Goal: Information Seeking & Learning: Find specific fact

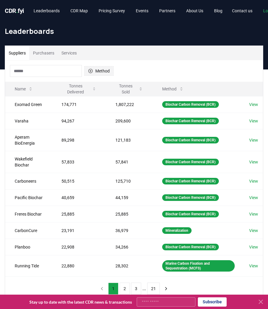
click at [94, 71] on button "Method" at bounding box center [98, 71] width 29 height 10
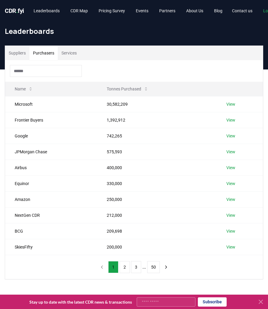
click at [50, 54] on button "Purchasers" at bounding box center [43, 53] width 28 height 14
click at [35, 74] on input at bounding box center [46, 71] width 72 height 12
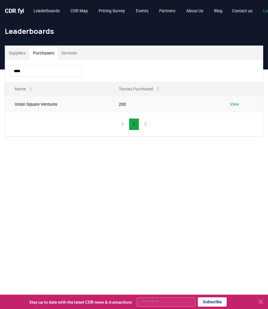
type input "****"
click at [237, 104] on link "View" at bounding box center [234, 104] width 9 height 6
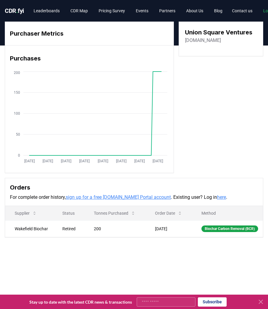
drag, startPoint x: 207, startPoint y: 42, endPoint x: 180, endPoint y: 44, distance: 26.8
drag, startPoint x: 205, startPoint y: 40, endPoint x: 184, endPoint y: 40, distance: 21.9
click at [184, 40] on div "Union Square Ventures usv.com" at bounding box center [220, 39] width 84 height 35
copy link "usv.com"
click at [44, 9] on link "Leaderboards" at bounding box center [47, 10] width 36 height 11
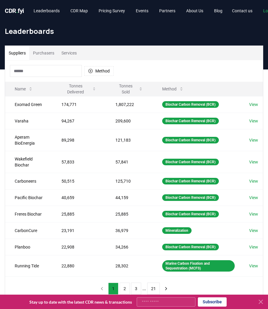
click at [48, 54] on button "Purchasers" at bounding box center [43, 53] width 28 height 14
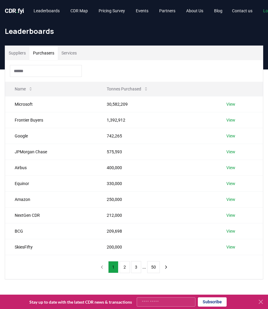
click at [36, 70] on input at bounding box center [46, 71] width 72 height 12
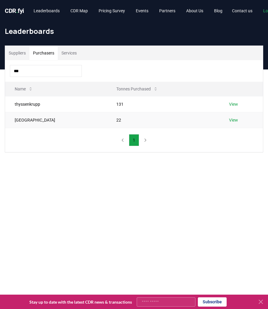
type input "***"
click at [232, 120] on link "View" at bounding box center [233, 120] width 9 height 6
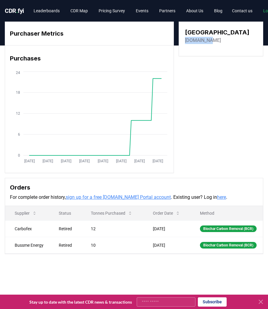
drag, startPoint x: 208, startPoint y: 42, endPoint x: 185, endPoint y: 42, distance: 22.8
click at [185, 42] on div "uppsala.se" at bounding box center [217, 40] width 64 height 7
copy link "uppsala.se"
click at [43, 11] on link "Leaderboards" at bounding box center [47, 10] width 36 height 11
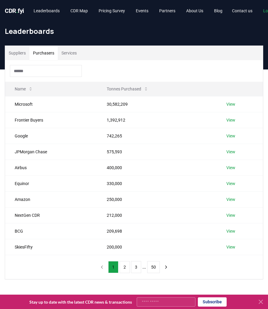
click at [47, 53] on button "Purchasers" at bounding box center [43, 53] width 28 height 14
click at [38, 72] on input at bounding box center [46, 71] width 72 height 12
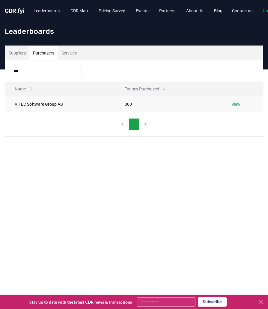
type input "***"
click at [238, 104] on link "View" at bounding box center [235, 104] width 9 height 6
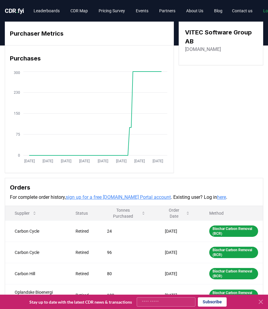
drag, startPoint x: 225, startPoint y: 49, endPoint x: 183, endPoint y: 48, distance: 41.6
click at [183, 48] on div "VITEC Software Group AB [DOMAIN_NAME]" at bounding box center [220, 44] width 84 height 44
copy link "[DOMAIN_NAME]"
click at [51, 10] on link "Leaderboards" at bounding box center [47, 10] width 36 height 11
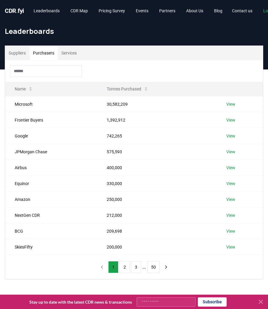
click at [51, 55] on button "Purchasers" at bounding box center [43, 53] width 28 height 14
click at [47, 72] on input at bounding box center [46, 71] width 72 height 12
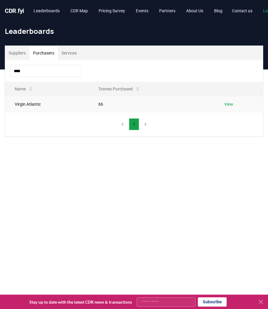
type input "****"
click at [230, 102] on link "View" at bounding box center [228, 104] width 9 height 6
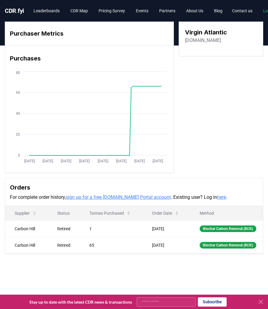
drag, startPoint x: 229, startPoint y: 42, endPoint x: 184, endPoint y: 41, distance: 45.2
click at [184, 41] on div "Virgin Atlantic [DOMAIN_NAME]" at bounding box center [220, 39] width 84 height 35
copy link "[DOMAIN_NAME]"
click at [54, 10] on link "Leaderboards" at bounding box center [47, 10] width 36 height 11
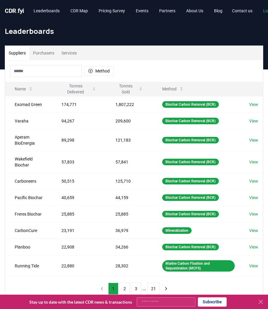
click at [45, 53] on button "Purchasers" at bounding box center [43, 53] width 28 height 14
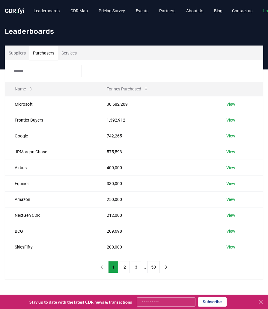
click at [37, 75] on input at bounding box center [46, 71] width 72 height 12
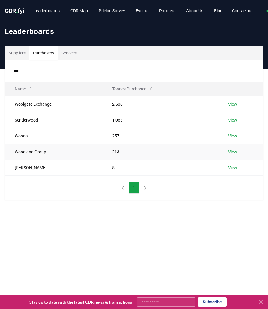
type input "***"
click at [228, 151] on link "View" at bounding box center [232, 152] width 9 height 6
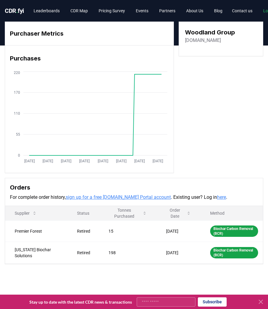
drag, startPoint x: 229, startPoint y: 42, endPoint x: 182, endPoint y: 40, distance: 47.6
click at [182, 40] on div "Woodland Group [DOMAIN_NAME]" at bounding box center [220, 39] width 84 height 35
copy link "[DOMAIN_NAME]"
click at [52, 12] on link "Leaderboards" at bounding box center [47, 10] width 36 height 11
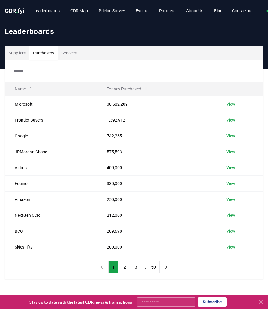
click at [47, 57] on button "Purchasers" at bounding box center [43, 53] width 28 height 14
click at [46, 71] on input at bounding box center [46, 71] width 72 height 12
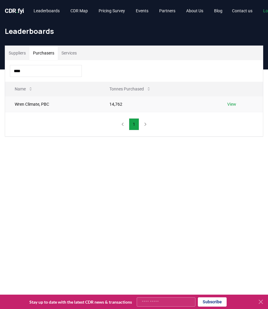
type input "****"
click at [231, 103] on link "View" at bounding box center [231, 104] width 9 height 6
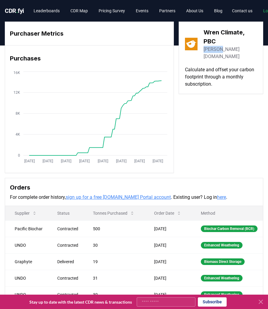
drag, startPoint x: 225, startPoint y: 49, endPoint x: 205, endPoint y: 49, distance: 19.5
click at [205, 49] on div "Wren Climate, PBC wren.co" at bounding box center [221, 44] width 72 height 32
copy link "wren.co"
click at [41, 11] on link "Leaderboards" at bounding box center [47, 10] width 36 height 11
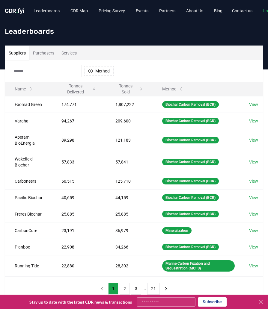
click at [42, 52] on button "Purchasers" at bounding box center [43, 53] width 28 height 14
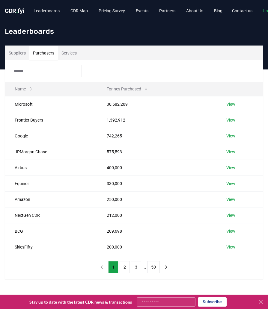
click at [42, 70] on input at bounding box center [46, 71] width 72 height 12
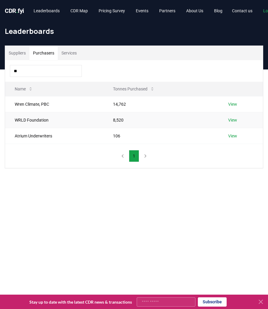
type input "**"
click at [236, 121] on link "View" at bounding box center [232, 120] width 9 height 6
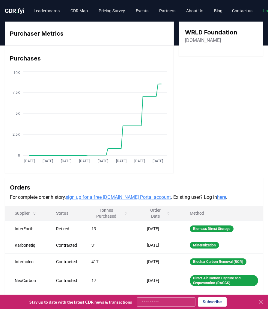
drag, startPoint x: 229, startPoint y: 41, endPoint x: 183, endPoint y: 41, distance: 46.7
click at [183, 41] on div "WRLD Foundation wrldfoundation.com" at bounding box center [220, 39] width 84 height 35
copy link "wrldfoundation.com"
click at [53, 12] on link "Leaderboards" at bounding box center [47, 10] width 36 height 11
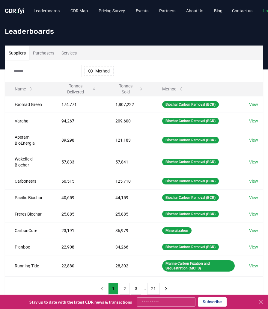
click at [51, 54] on button "Purchasers" at bounding box center [43, 53] width 28 height 14
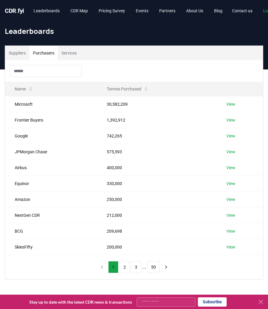
click at [43, 72] on input at bounding box center [46, 71] width 72 height 12
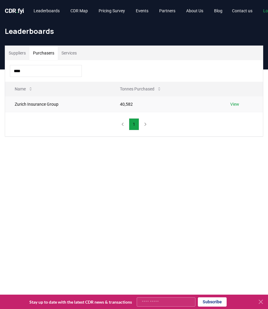
type input "****"
click at [231, 104] on link "View" at bounding box center [234, 104] width 9 height 6
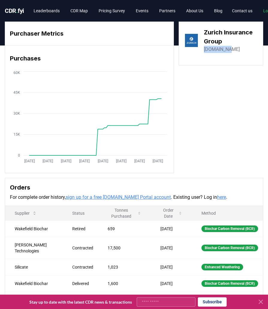
drag, startPoint x: 230, startPoint y: 50, endPoint x: 199, endPoint y: 52, distance: 30.3
click at [199, 52] on div "Zurich Insurance Group [DOMAIN_NAME]" at bounding box center [221, 40] width 72 height 25
copy link "[DOMAIN_NAME]"
click at [49, 11] on link "Leaderboards" at bounding box center [47, 10] width 36 height 11
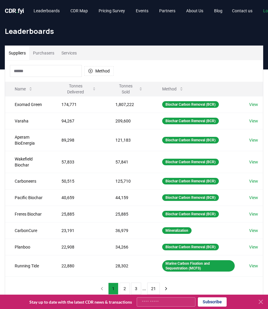
click at [58, 71] on input at bounding box center [46, 71] width 72 height 12
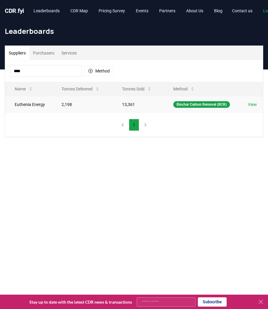
type input "****"
click at [251, 105] on link "View" at bounding box center [252, 104] width 9 height 6
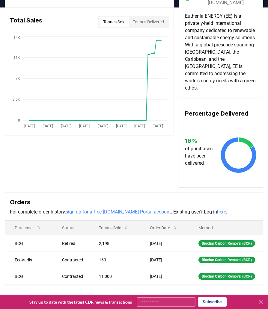
scroll to position [42, 0]
